Goal: Information Seeking & Learning: Find specific fact

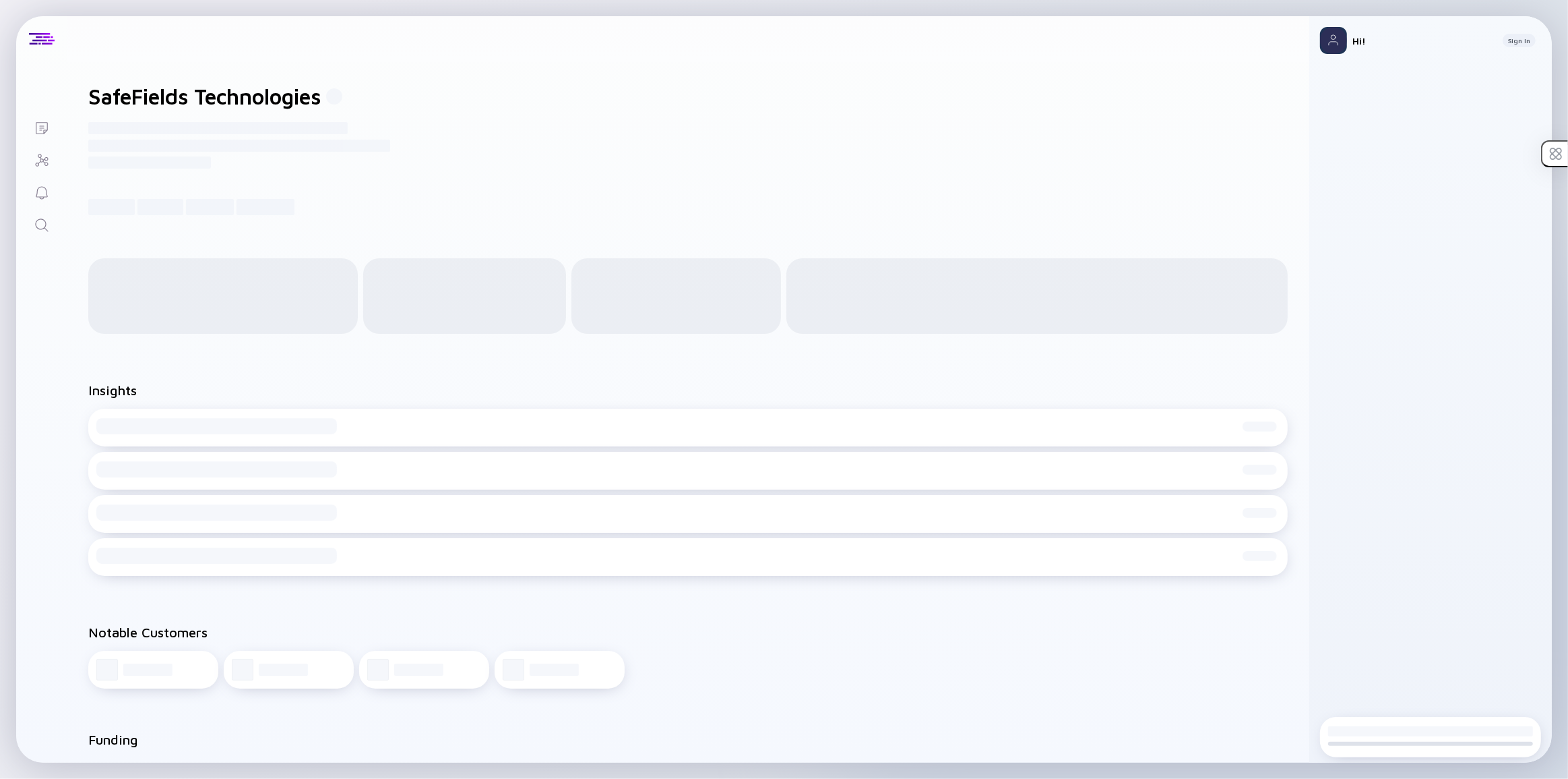
click at [33, 228] on icon "Search" at bounding box center [41, 225] width 16 height 16
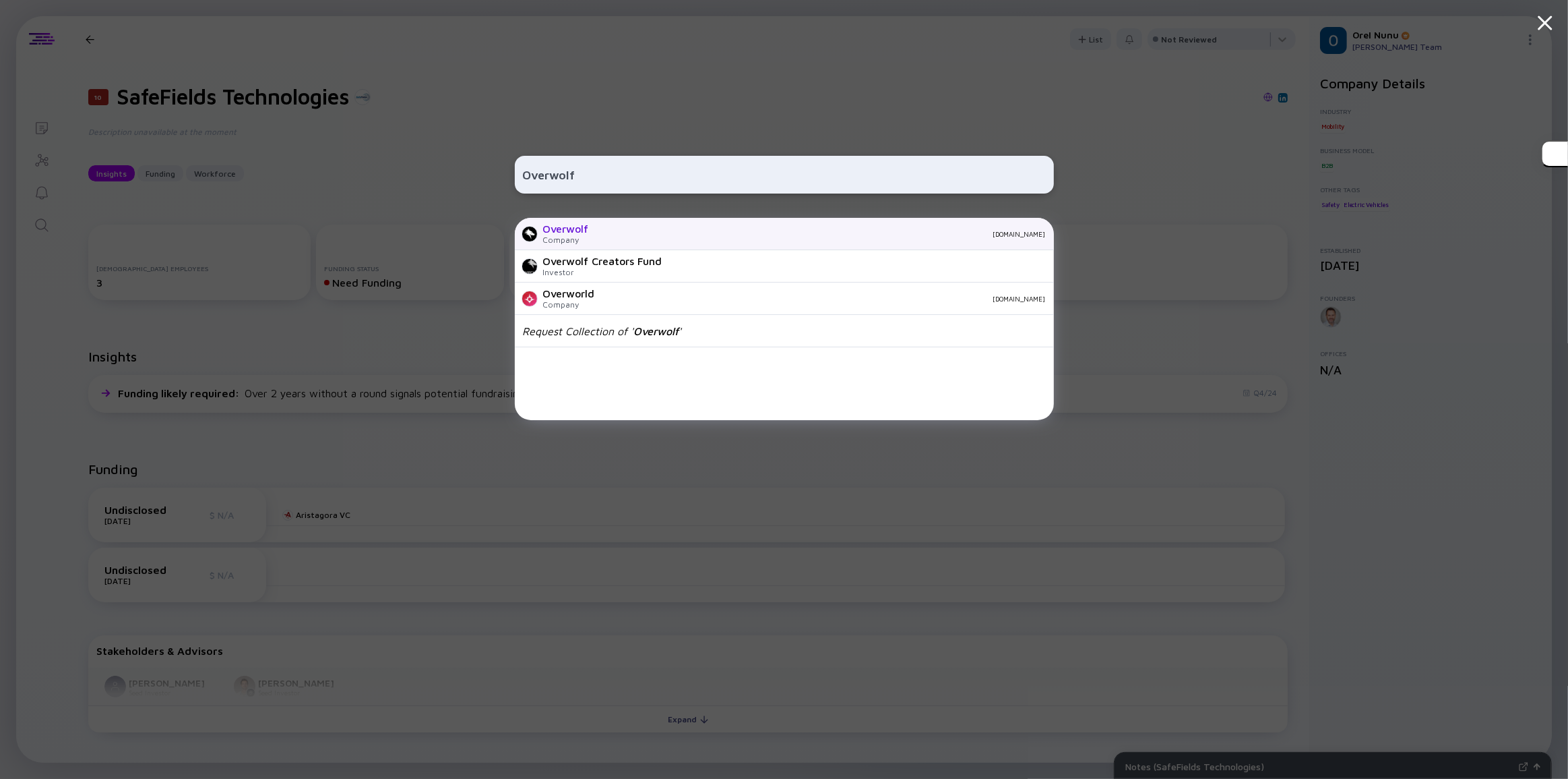
type input "Overwolf"
click at [584, 236] on div "Company" at bounding box center [566, 240] width 46 height 10
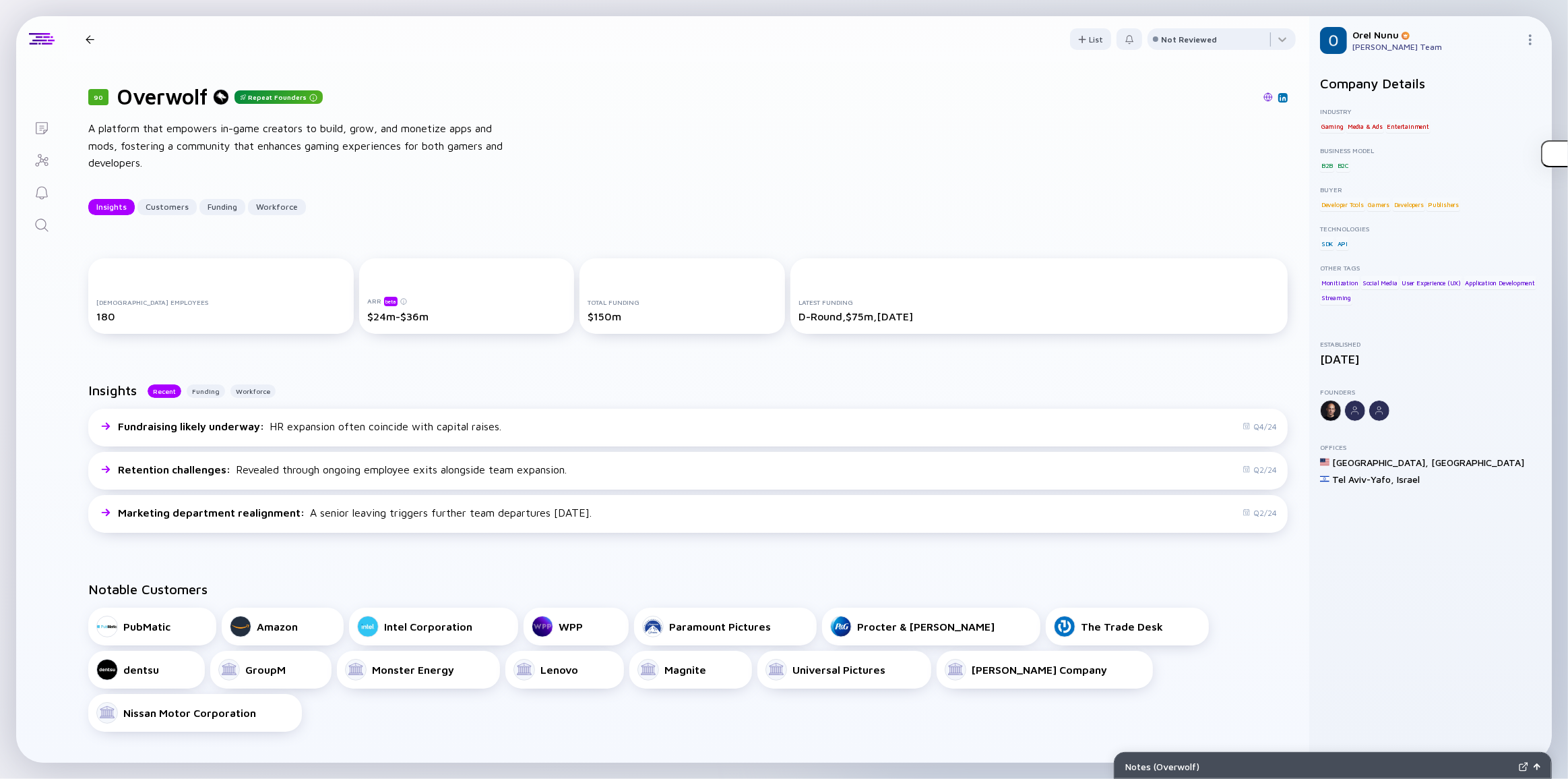
click at [680, 183] on div "90 Overwolf Repeat Founders A platform that empowers in-game creators to build,…" at bounding box center [688, 149] width 1243 height 175
click at [300, 143] on div "A platform that empowers in-game creators to build, grow, and monetize apps and…" at bounding box center [304, 146] width 431 height 52
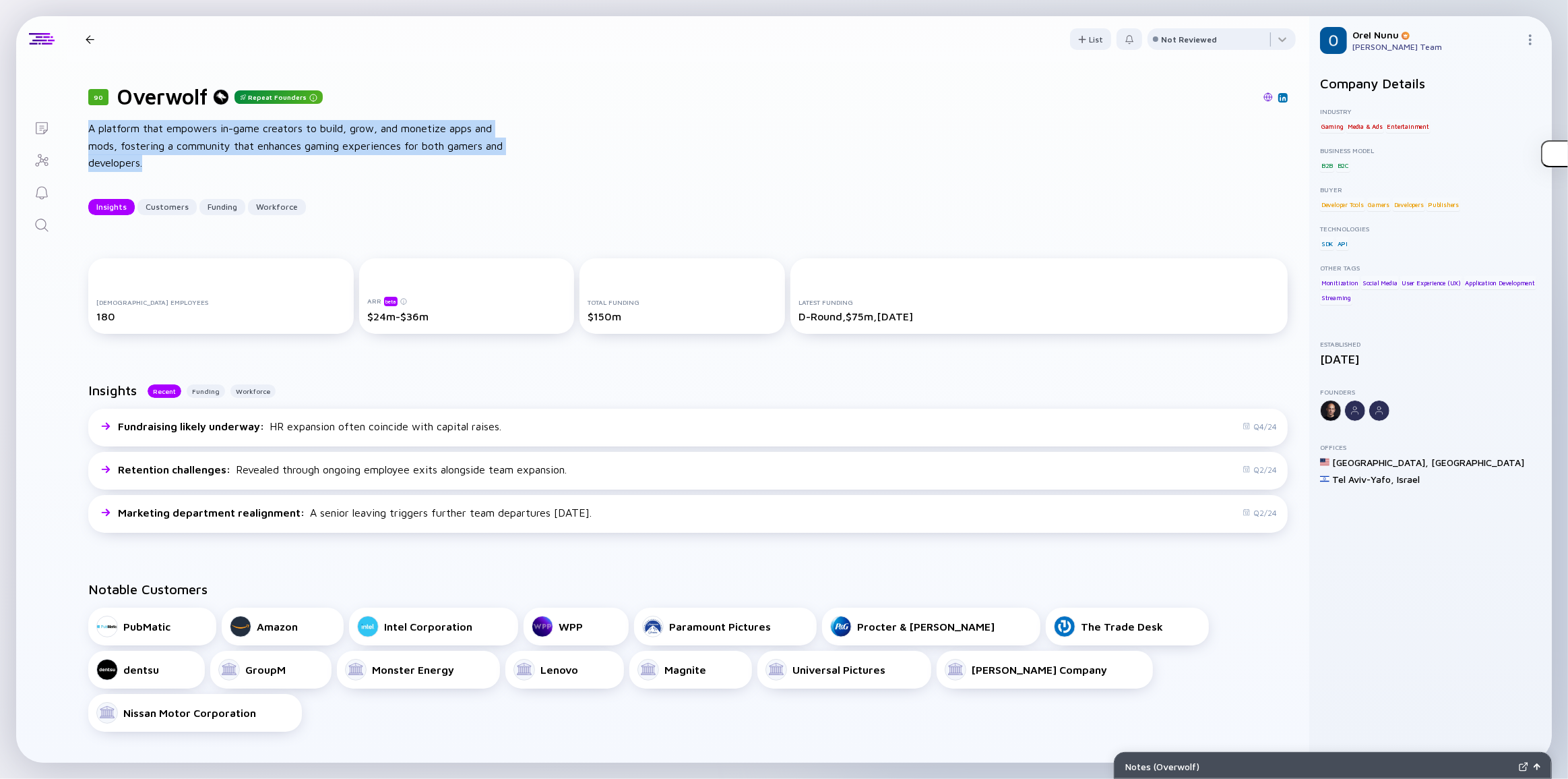
drag, startPoint x: 121, startPoint y: 157, endPoint x: 85, endPoint y: 124, distance: 48.8
click at [85, 124] on div "90 Overwolf Repeat Founders A platform that empowers in-game creators to build,…" at bounding box center [688, 149] width 1243 height 175
drag, startPoint x: 84, startPoint y: 127, endPoint x: 155, endPoint y: 157, distance: 77.1
click at [155, 157] on div "90 Overwolf Repeat Founders A platform that empowers in-game creators to build,…" at bounding box center [688, 149] width 1243 height 175
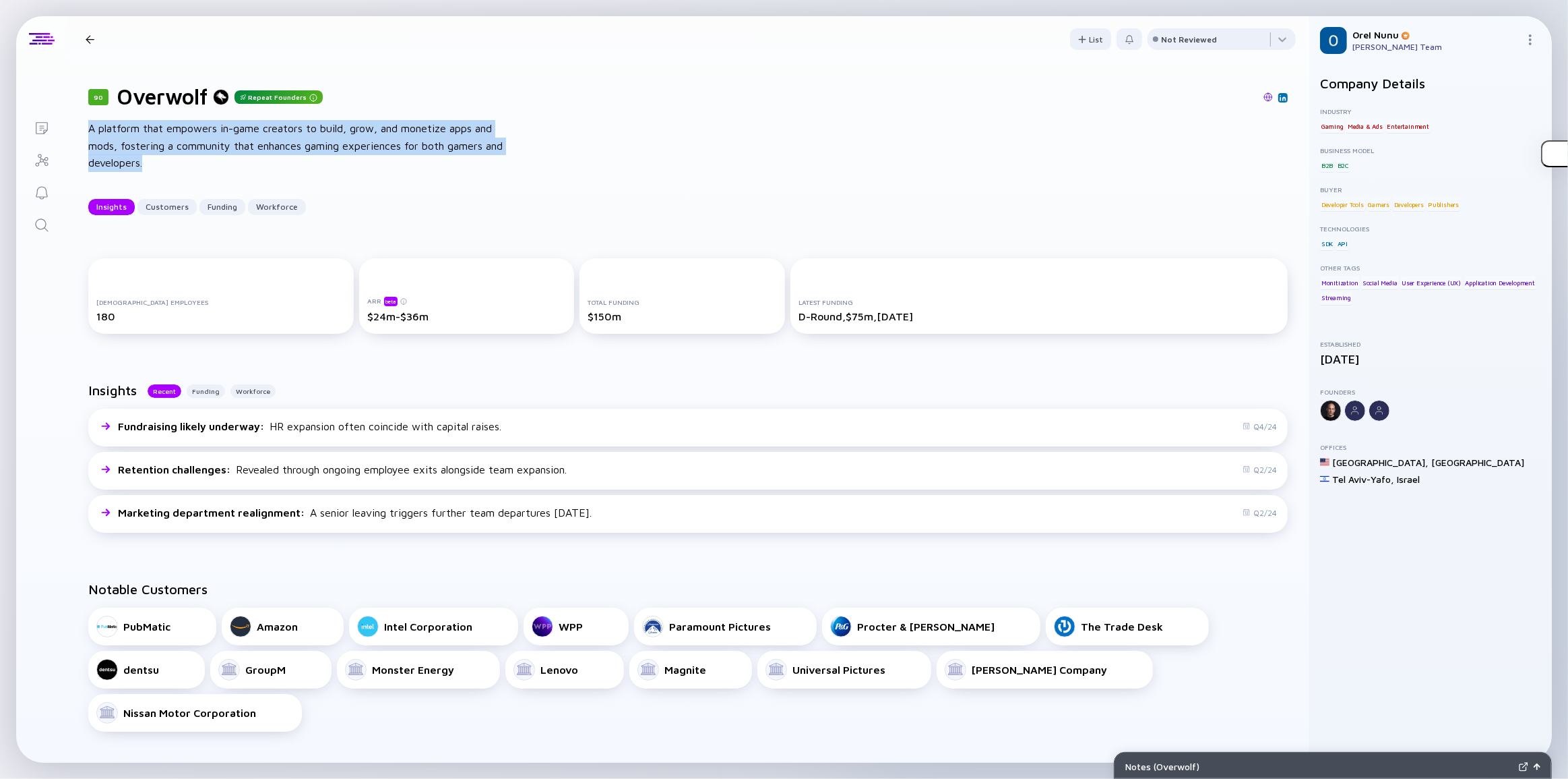
click at [155, 157] on div "A platform that empowers in-game creators to build, grow, and monetize apps and…" at bounding box center [304, 146] width 431 height 52
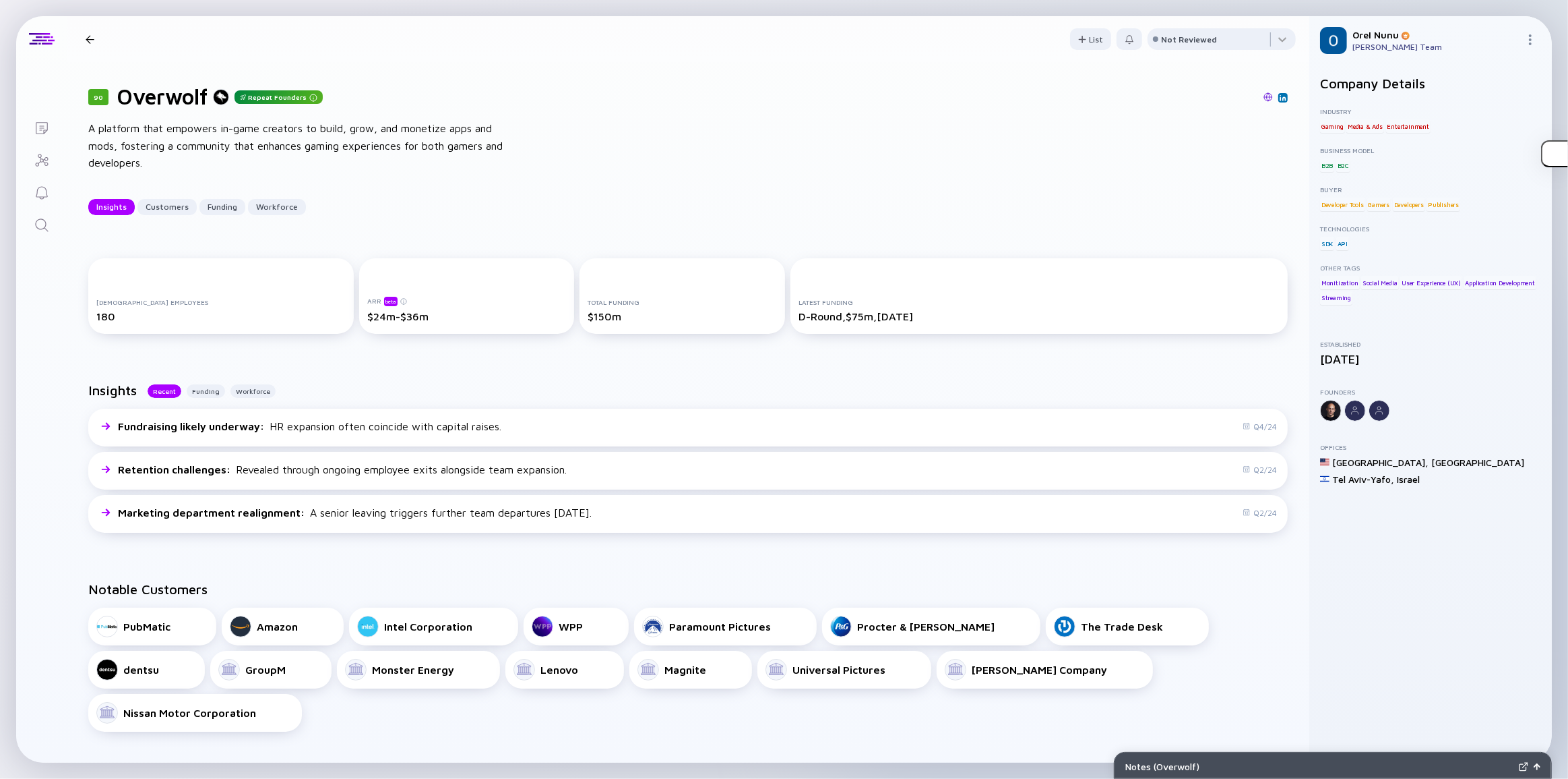
click at [114, 170] on div "A platform that empowers in-game creators to build, grow, and monetize apps and…" at bounding box center [304, 146] width 431 height 52
click at [216, 193] on div "90 Overwolf Repeat Founders A platform that empowers in-game creators to build,…" at bounding box center [688, 149] width 1243 height 175
click at [499, 130] on div "A platform that empowers in-game creators to build, grow, and monetize apps and…" at bounding box center [304, 146] width 431 height 52
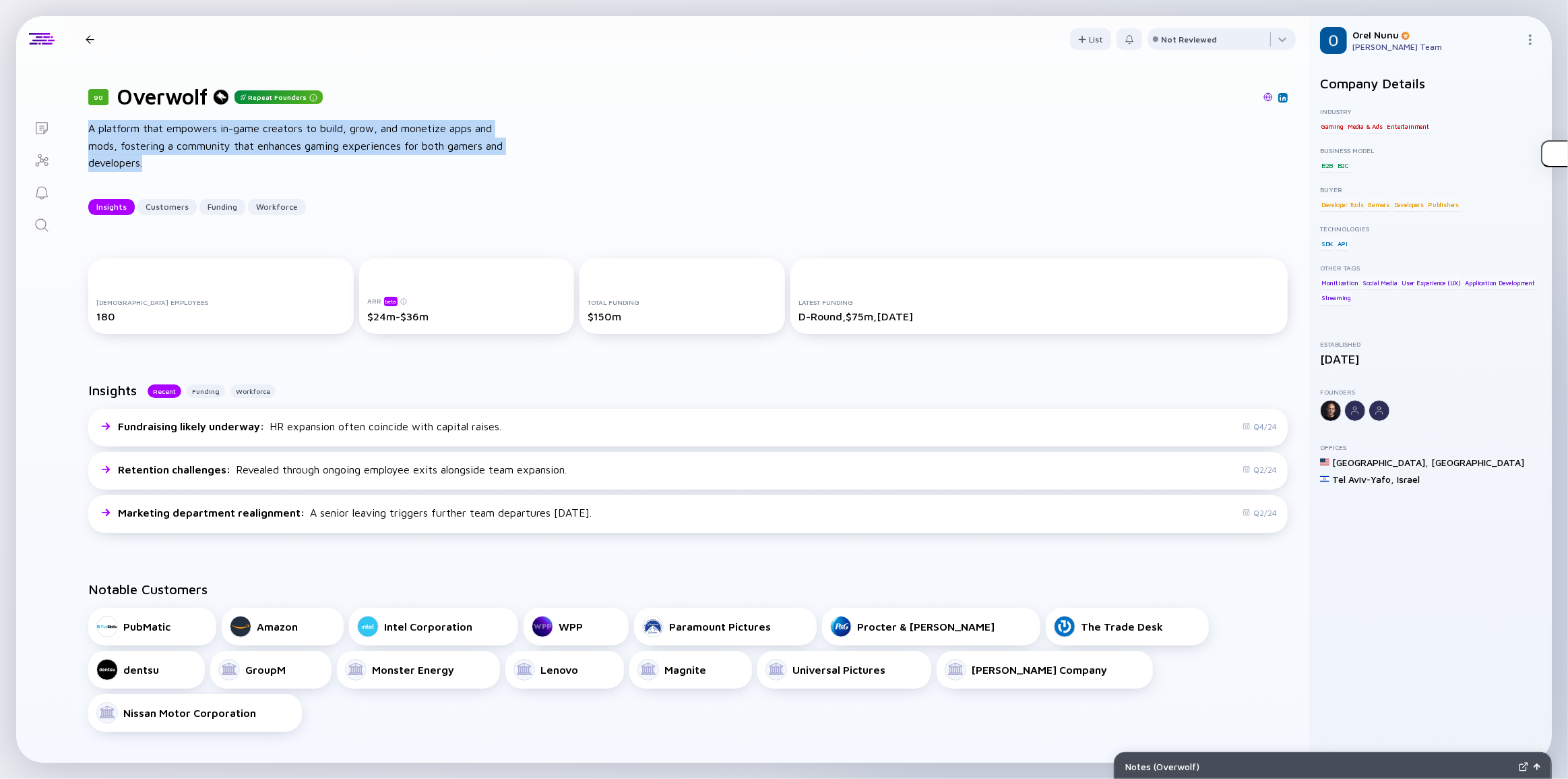
drag, startPoint x: 164, startPoint y: 171, endPoint x: 89, endPoint y: 127, distance: 87.0
click at [89, 127] on div "90 Overwolf Repeat Founders A platform that empowers in-game creators to build,…" at bounding box center [688, 149] width 1243 height 175
click at [89, 125] on div "A platform that empowers in-game creators to build, grow, and monetize apps and…" at bounding box center [304, 146] width 431 height 52
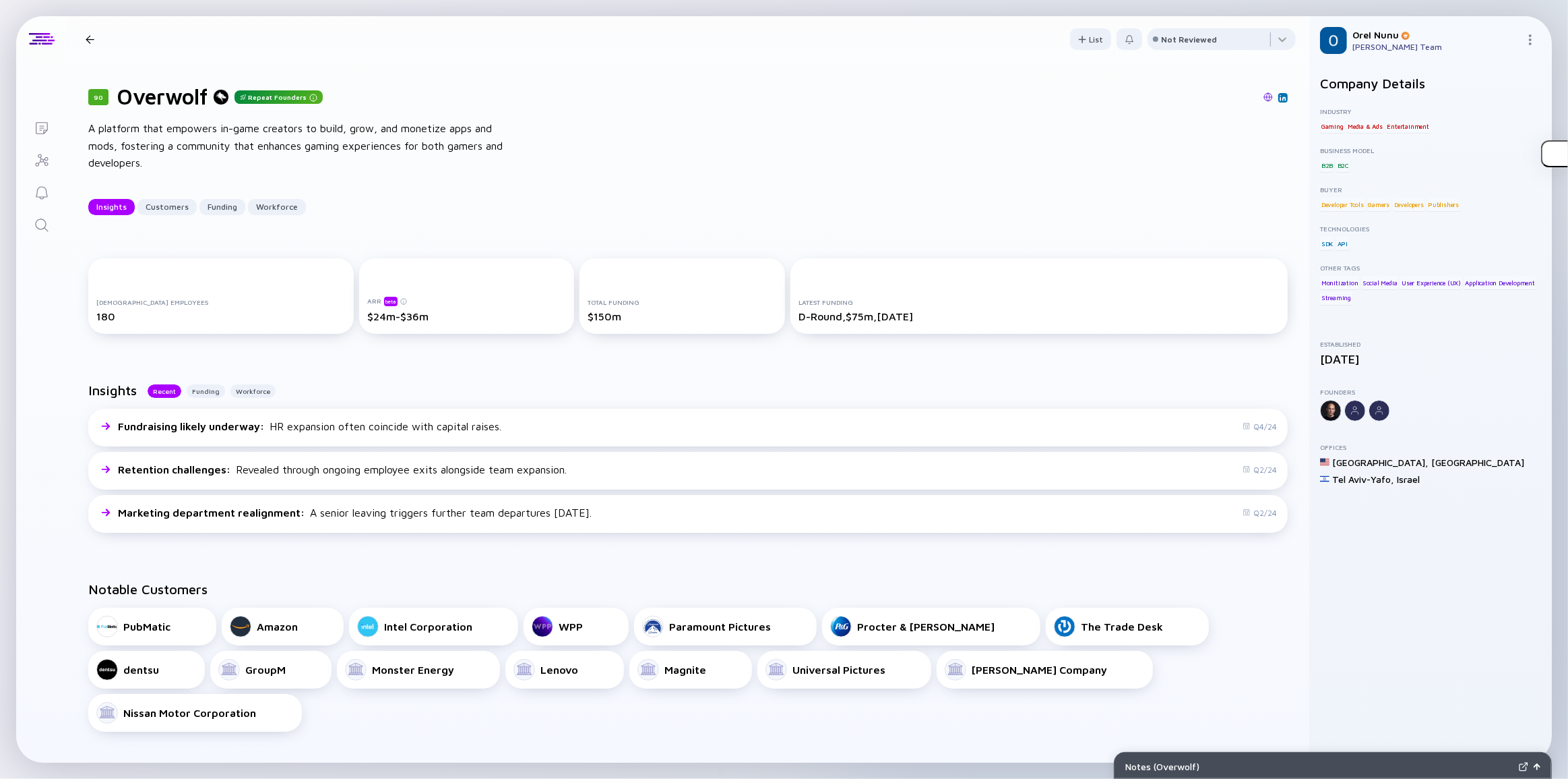
click at [1031, 157] on div "90 Overwolf Repeat Founders A platform that empowers in-game creators to build,…" at bounding box center [688, 149] width 1243 height 175
click at [33, 228] on icon "Search" at bounding box center [41, 225] width 16 height 16
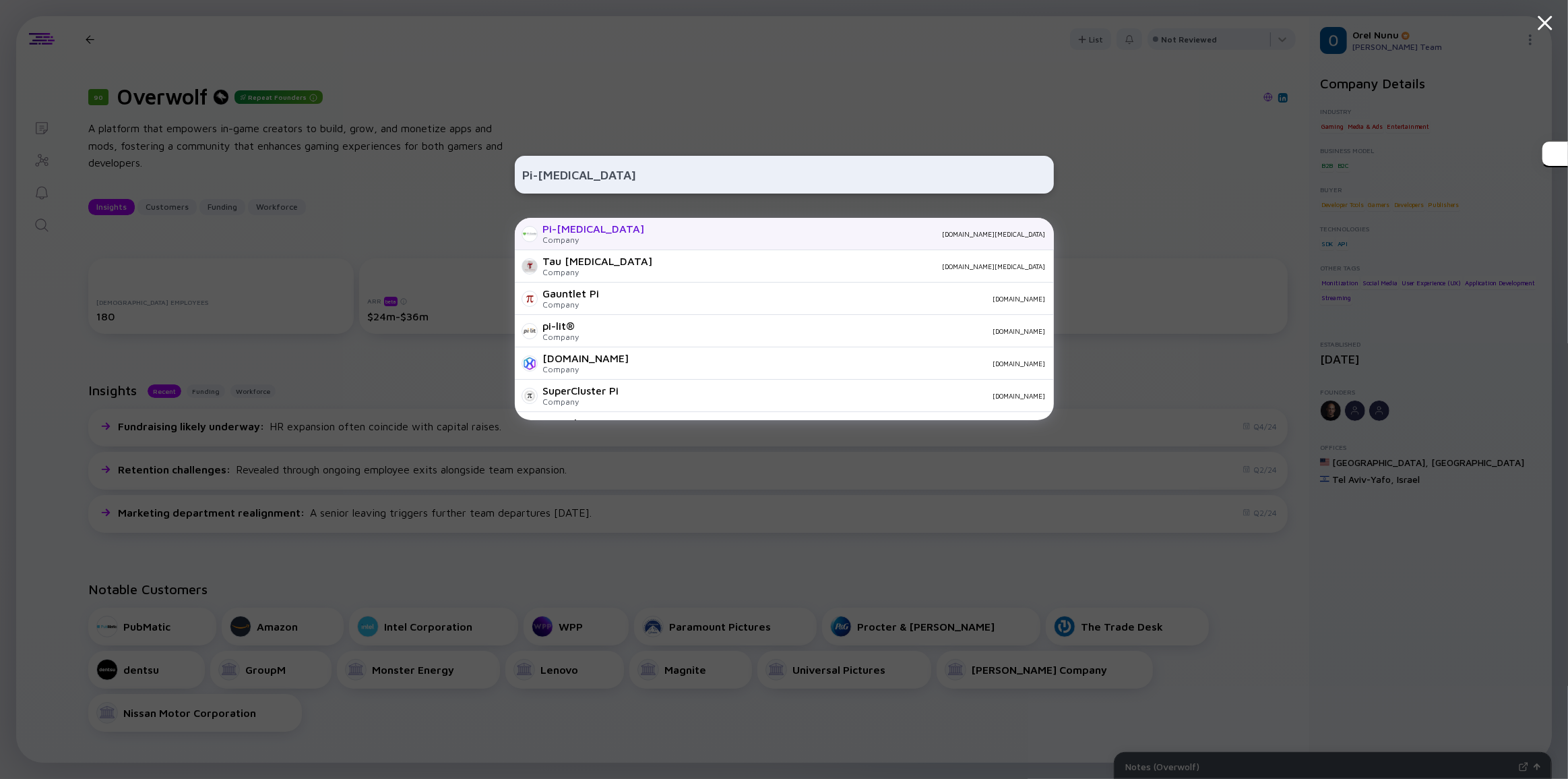
type input "Pi-[MEDICAL_DATA]"
click at [580, 237] on div "Company" at bounding box center [594, 240] width 102 height 10
